Goal: Information Seeking & Learning: Find specific fact

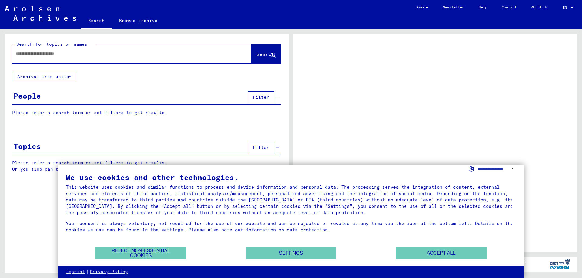
click at [138, 50] on div at bounding box center [124, 54] width 225 height 14
click at [459, 253] on button "Accept all" at bounding box center [440, 253] width 91 height 12
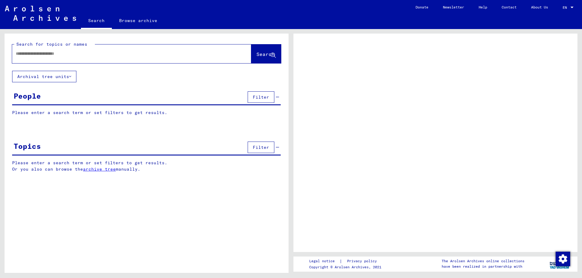
click at [133, 47] on div at bounding box center [124, 54] width 225 height 14
click at [130, 52] on input "text" at bounding box center [126, 54] width 221 height 6
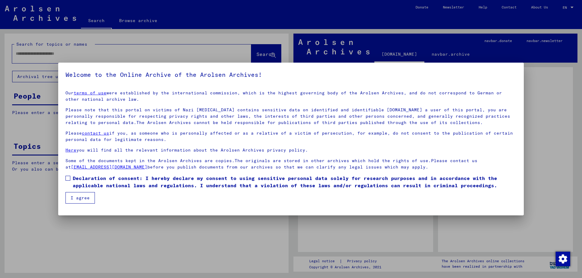
click at [77, 198] on button "I agree" at bounding box center [79, 198] width 29 height 12
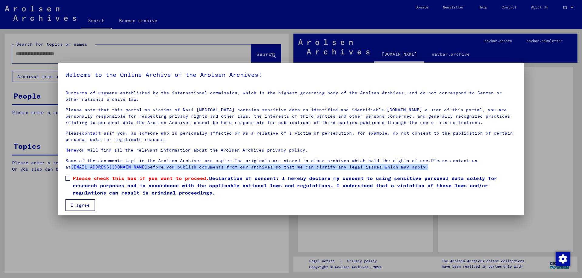
drag, startPoint x: 64, startPoint y: 170, endPoint x: 69, endPoint y: 178, distance: 9.0
click at [68, 177] on mat-dialog-content "Our terms of use were established by the international commission, which is the…" at bounding box center [290, 148] width 465 height 125
click at [70, 178] on label "Please check this box if you want to proceed. Declaration of consent: I hereby …" at bounding box center [290, 186] width 451 height 22
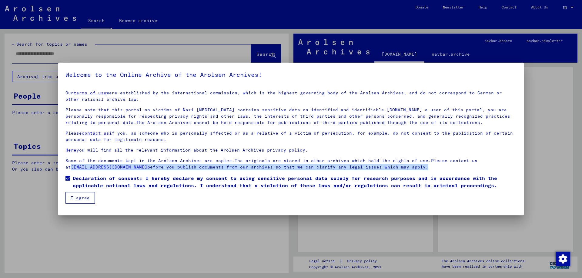
click at [80, 201] on button "I agree" at bounding box center [79, 198] width 29 height 12
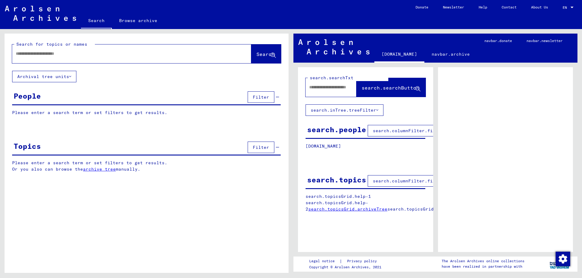
click at [68, 58] on div at bounding box center [124, 54] width 225 height 14
click at [63, 50] on div at bounding box center [124, 54] width 225 height 14
click at [62, 54] on input "text" at bounding box center [126, 54] width 221 height 6
type input "**********"
click at [265, 54] on span "Search" at bounding box center [265, 54] width 18 height 6
